Goal: Check status: Check status

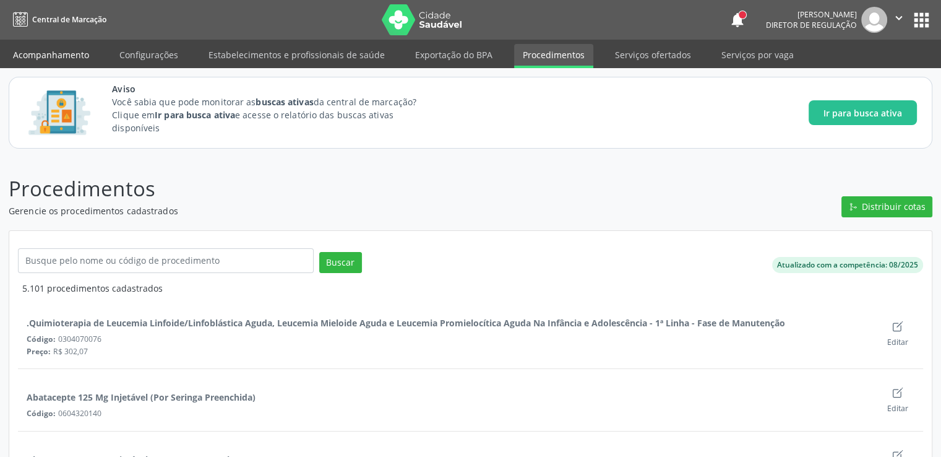
click at [59, 55] on link "Acompanhamento" at bounding box center [50, 55] width 93 height 22
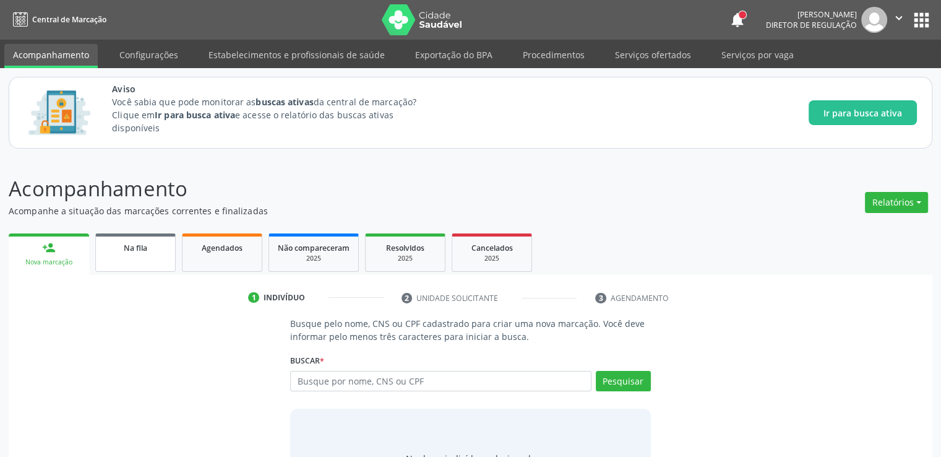
click at [116, 265] on link "Na fila" at bounding box center [135, 252] width 80 height 38
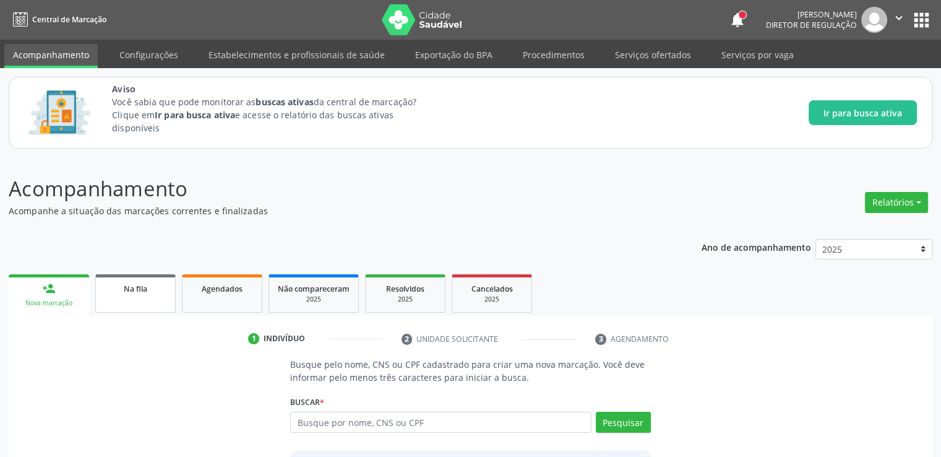
click at [131, 295] on link "Na fila" at bounding box center [135, 293] width 80 height 38
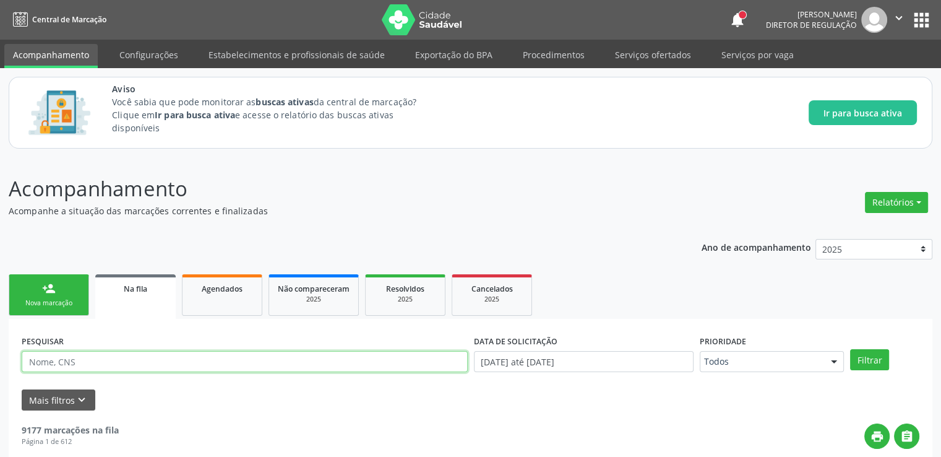
click at [72, 359] on input "text" at bounding box center [245, 361] width 446 height 21
paste input "705000277740555"
type input "705000277740555"
click at [850, 349] on button "Filtrar" at bounding box center [869, 359] width 39 height 21
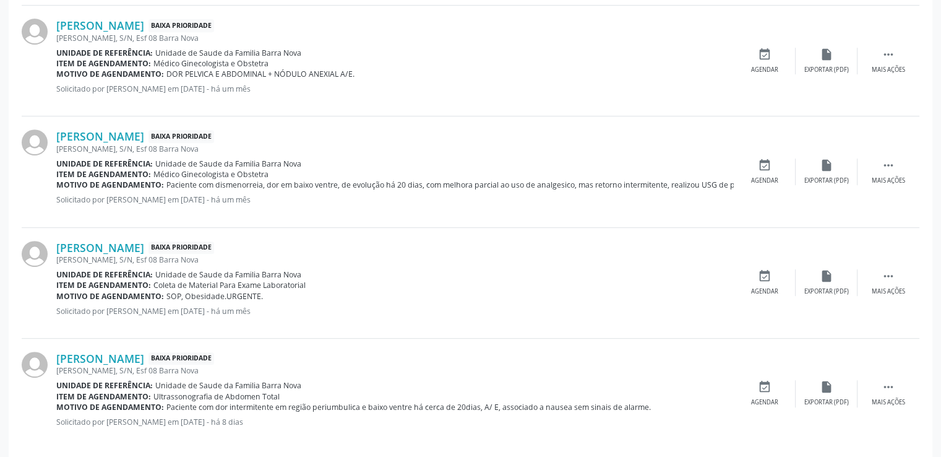
scroll to position [577, 0]
